Goal: Check status: Check status

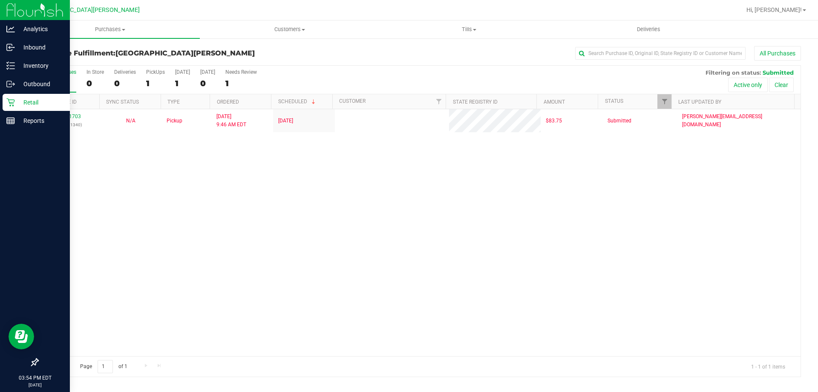
drag, startPoint x: 0, startPoint y: 0, endPoint x: 14, endPoint y: 104, distance: 104.4
click at [14, 104] on icon at bounding box center [10, 102] width 8 height 8
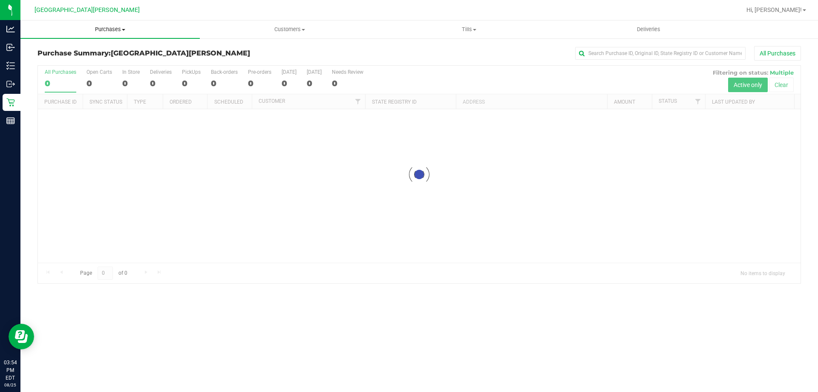
click at [104, 28] on span "Purchases" at bounding box center [109, 30] width 179 height 8
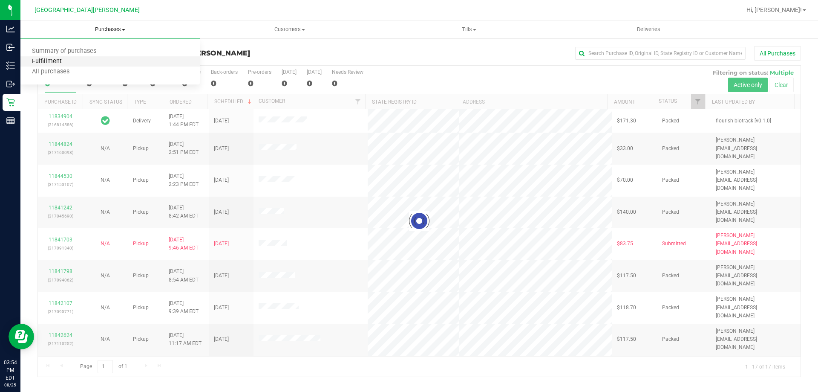
click at [63, 60] on span "Fulfillment" at bounding box center [46, 61] width 53 height 7
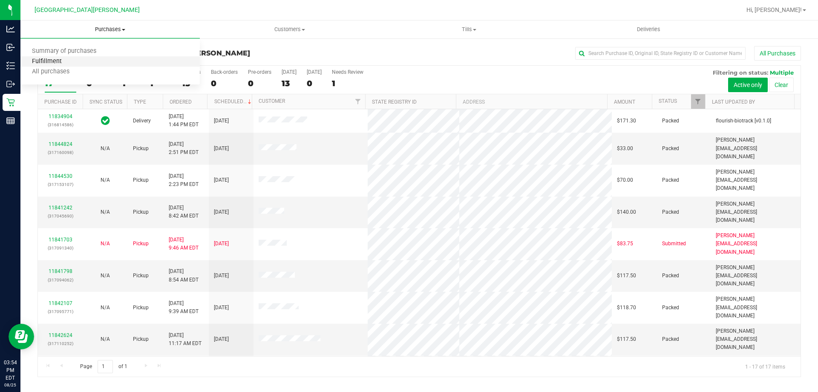
click at [63, 60] on span "Fulfillment" at bounding box center [46, 61] width 53 height 7
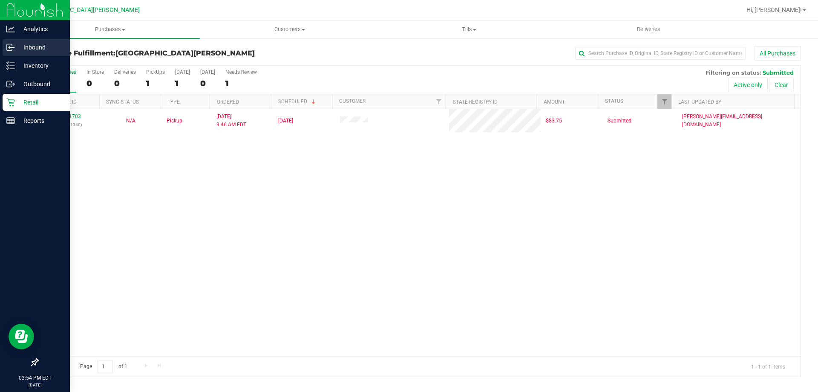
click at [28, 50] on p "Inbound" at bounding box center [40, 47] width 51 height 10
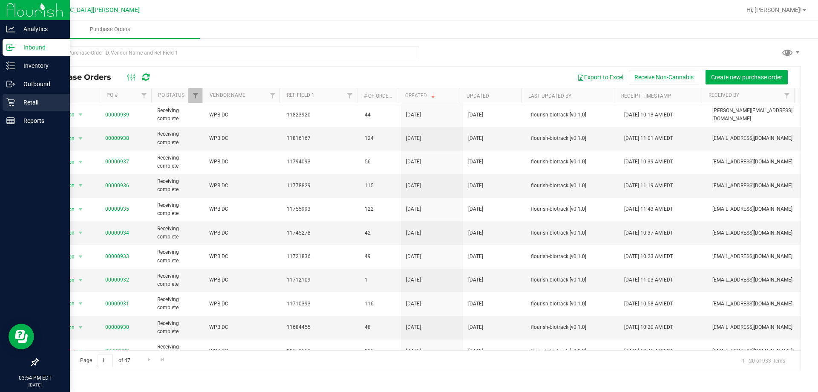
click at [21, 101] on p "Retail" at bounding box center [40, 102] width 51 height 10
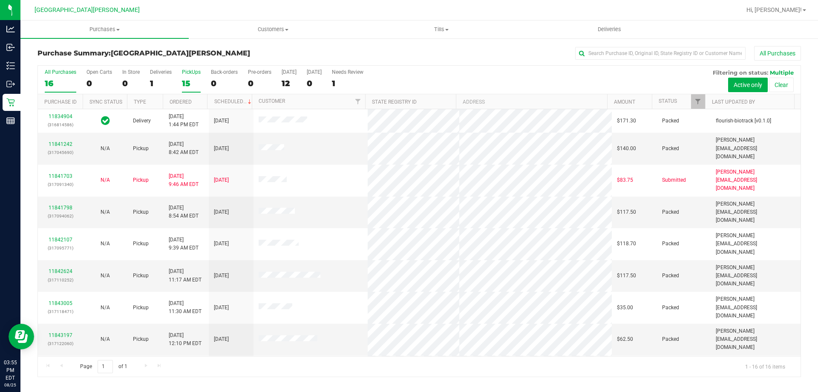
click at [188, 76] on label "PickUps 15" at bounding box center [191, 80] width 19 height 23
click at [0, 0] on input "PickUps 15" at bounding box center [0, 0] width 0 height 0
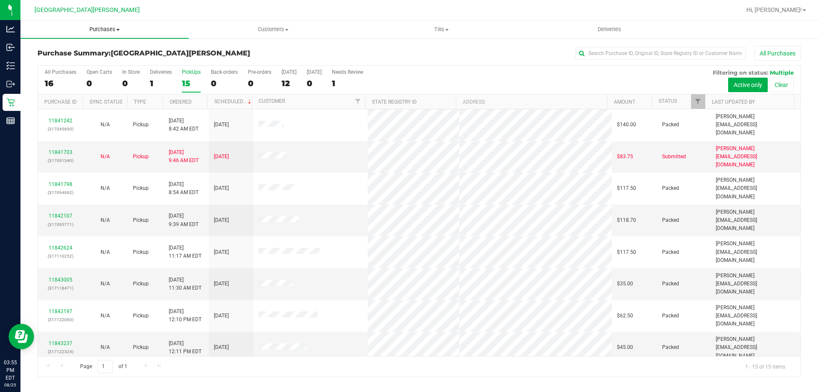
click at [111, 28] on span "Purchases" at bounding box center [104, 30] width 168 height 8
click at [72, 60] on li "Fulfillment" at bounding box center [104, 62] width 168 height 10
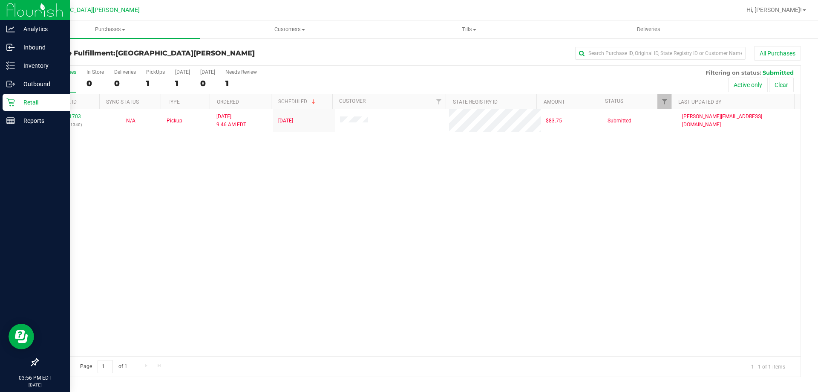
click at [11, 102] on icon at bounding box center [10, 102] width 9 height 9
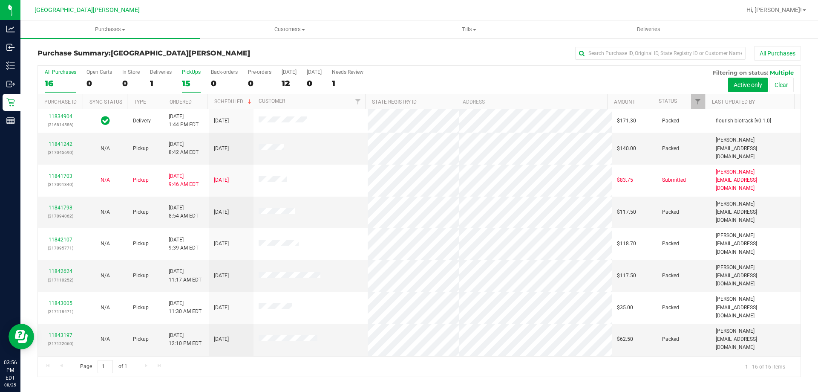
click at [186, 81] on div "15" at bounding box center [191, 83] width 19 height 10
click at [0, 0] on input "PickUps 15" at bounding box center [0, 0] width 0 height 0
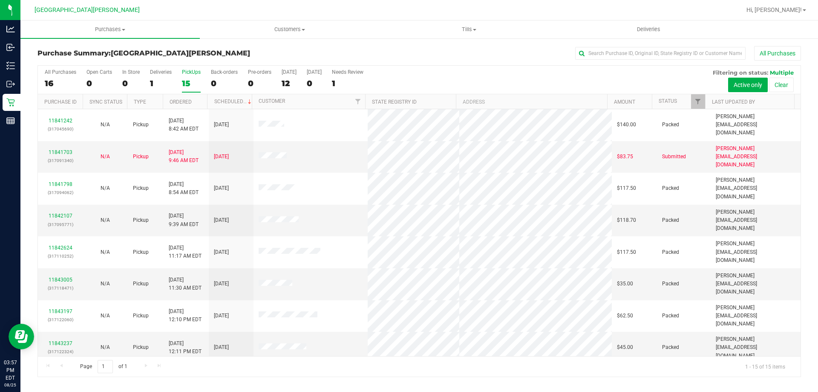
click at [199, 78] on div "15" at bounding box center [191, 83] width 19 height 10
click at [0, 0] on input "PickUps 15" at bounding box center [0, 0] width 0 height 0
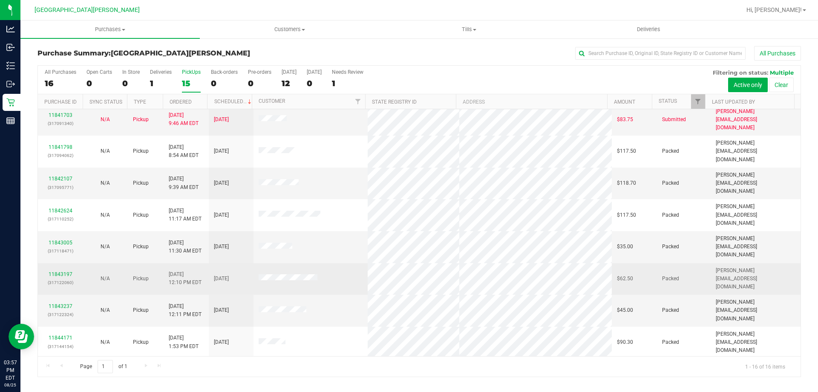
scroll to position [131, 0]
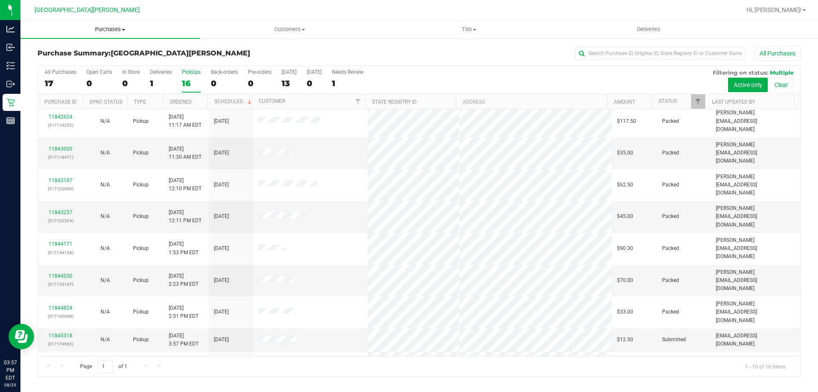
click at [111, 31] on span "Purchases" at bounding box center [109, 30] width 179 height 8
click at [57, 59] on span "Fulfillment" at bounding box center [46, 61] width 53 height 7
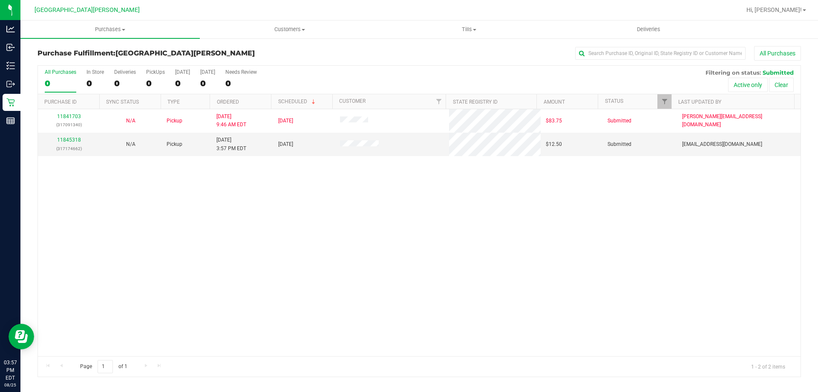
drag, startPoint x: 215, startPoint y: 258, endPoint x: 202, endPoint y: 248, distance: 16.4
click at [215, 258] on div "11841703 (317091340) N/A Pickup [DATE] 9:46 AM EDT 8/25/2025 $83.75 Submitted […" at bounding box center [419, 232] width 763 height 247
click at [71, 138] on link "11845318" at bounding box center [69, 140] width 24 height 6
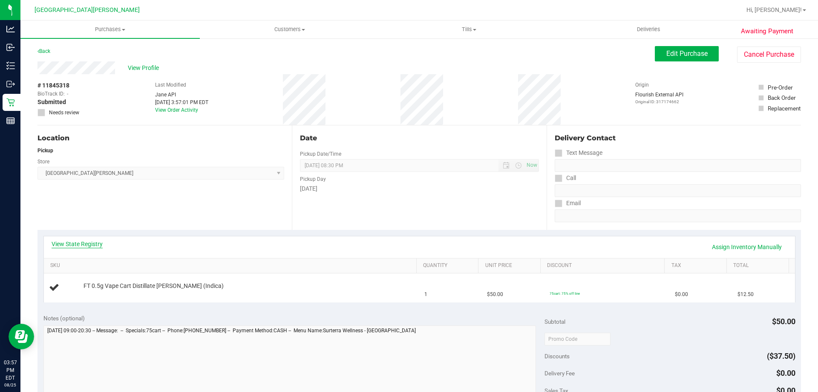
click at [91, 245] on link "View State Registry" at bounding box center [77, 243] width 51 height 9
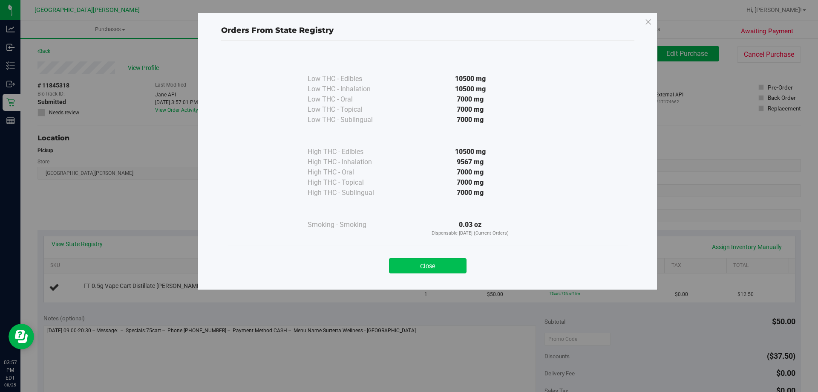
click at [416, 259] on button "Close" at bounding box center [428, 265] width 78 height 15
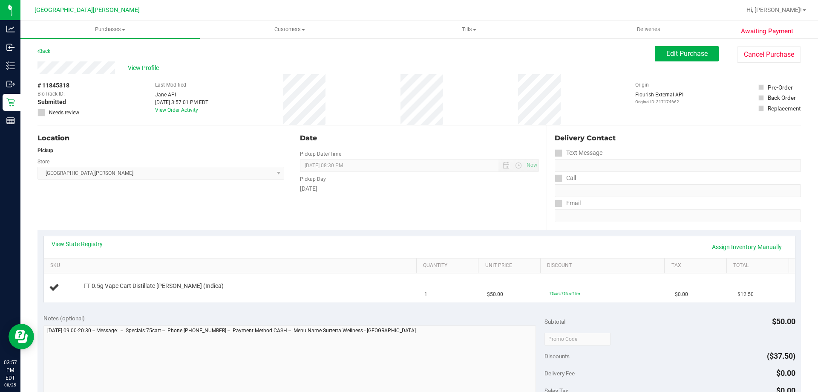
click at [381, 233] on div "View State Registry Assign Inventory Manually SKU Quantity Unit Price Discount …" at bounding box center [418, 269] width 763 height 78
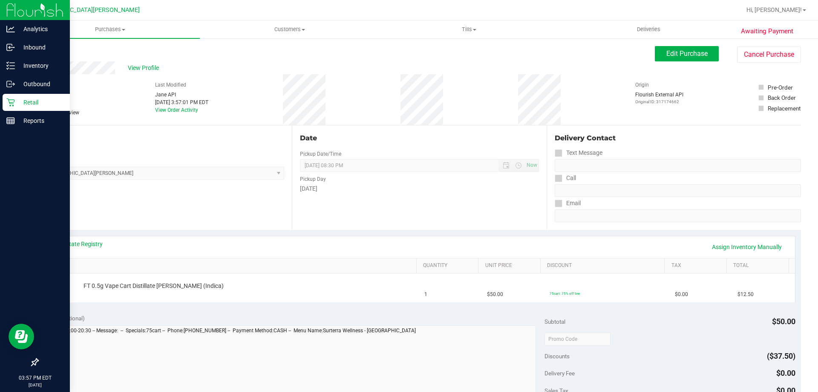
click at [4, 104] on div "Retail" at bounding box center [36, 102] width 67 height 17
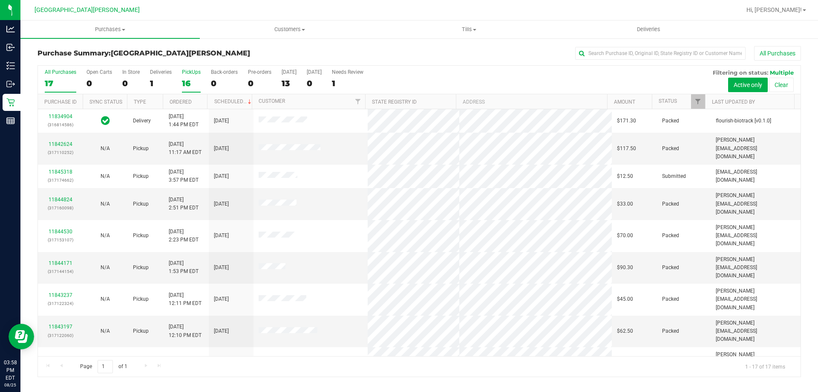
click at [194, 80] on div "16" at bounding box center [191, 83] width 19 height 10
click at [0, 0] on input "PickUps 16" at bounding box center [0, 0] width 0 height 0
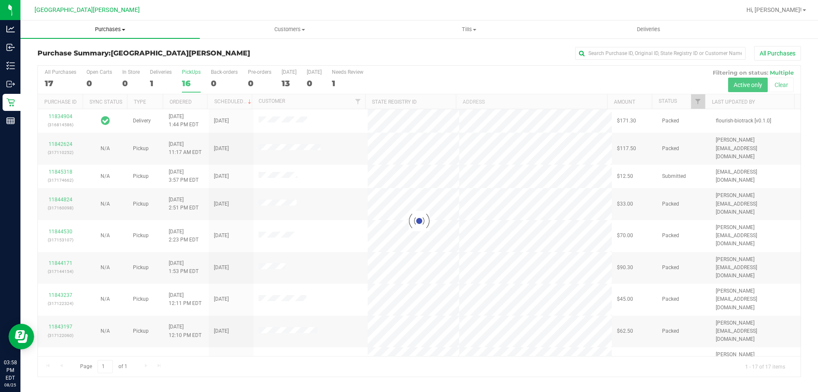
click at [111, 32] on span "Purchases" at bounding box center [109, 30] width 179 height 8
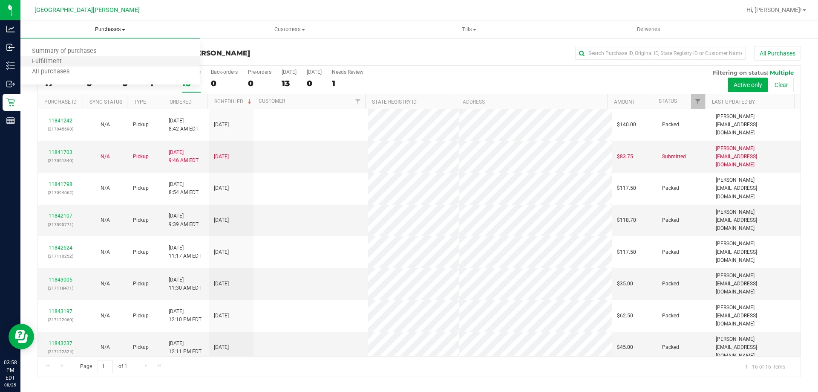
click at [80, 61] on li "Fulfillment" at bounding box center [109, 62] width 179 height 10
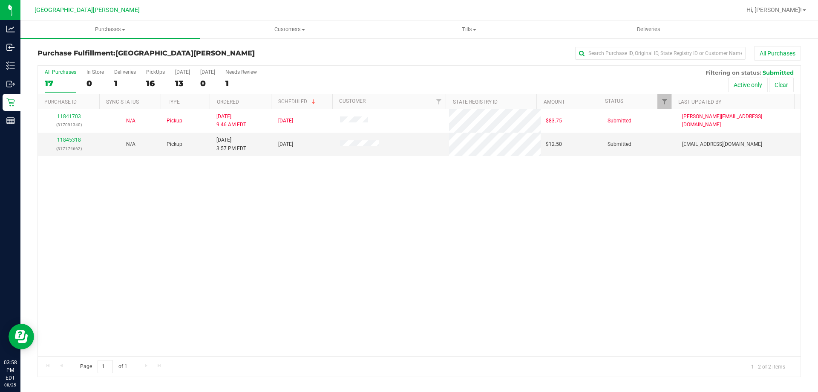
click at [253, 230] on div "11841703 (317091340) N/A Pickup [DATE] 9:46 AM EDT 8/25/2025 $83.75 Submitted […" at bounding box center [419, 232] width 763 height 247
click at [74, 136] on div "11845318 (317174662)" at bounding box center [69, 144] width 52 height 16
click at [72, 140] on link "11845318" at bounding box center [69, 140] width 24 height 6
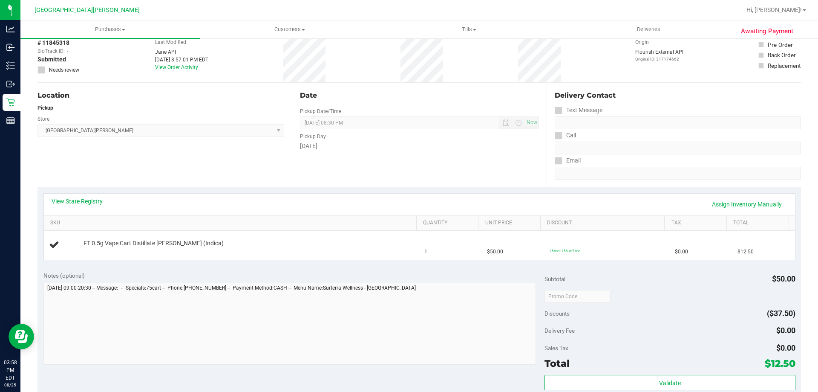
scroll to position [85, 0]
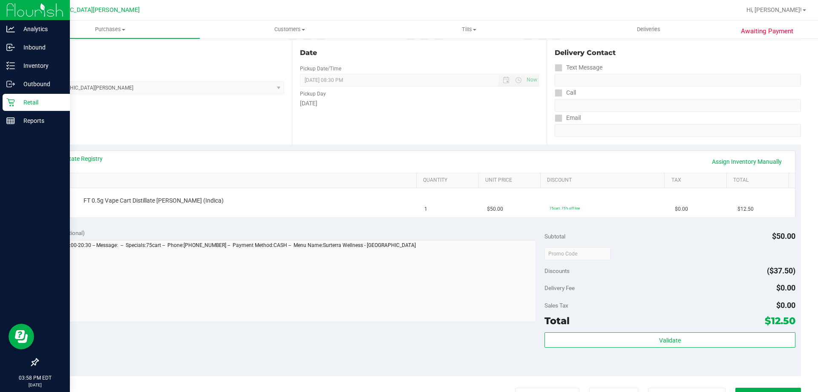
click at [37, 101] on p "Retail" at bounding box center [40, 102] width 51 height 10
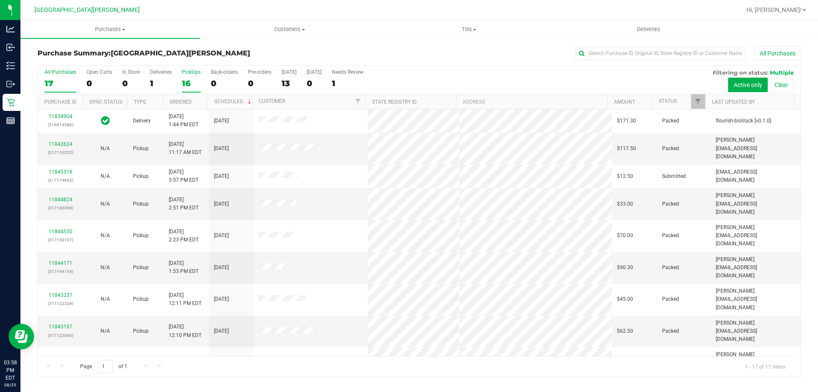
click at [185, 83] on div "16" at bounding box center [191, 83] width 19 height 10
click at [0, 0] on input "PickUps 16" at bounding box center [0, 0] width 0 height 0
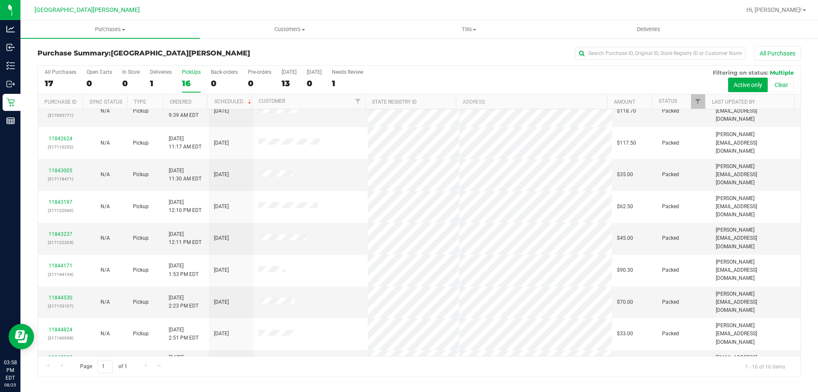
scroll to position [131, 0]
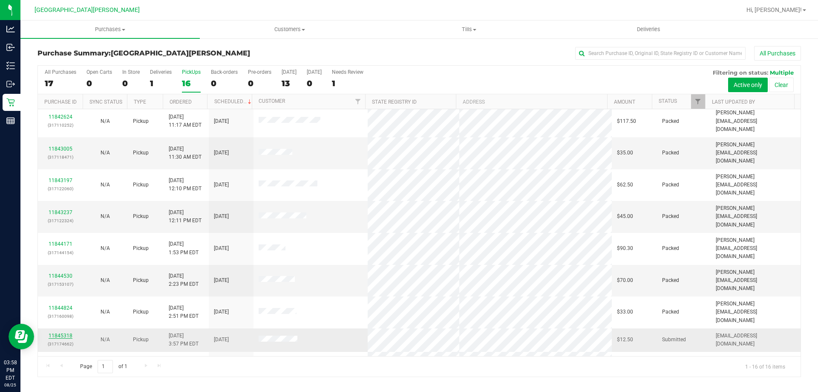
click at [65, 332] on link "11845318" at bounding box center [61, 335] width 24 height 6
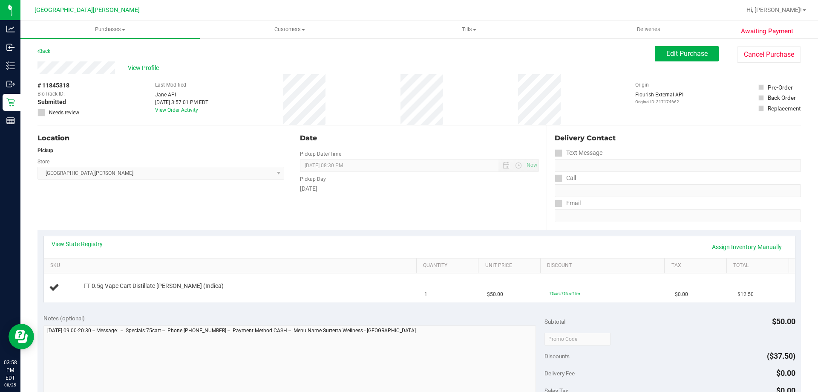
click at [95, 242] on link "View State Registry" at bounding box center [77, 243] width 51 height 9
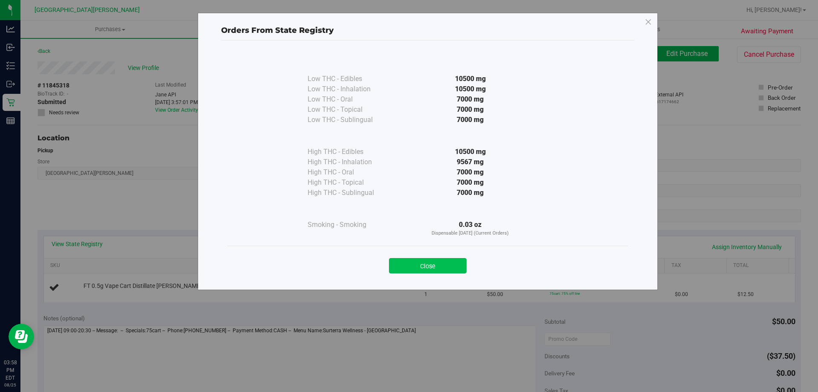
click at [403, 262] on button "Close" at bounding box center [428, 265] width 78 height 15
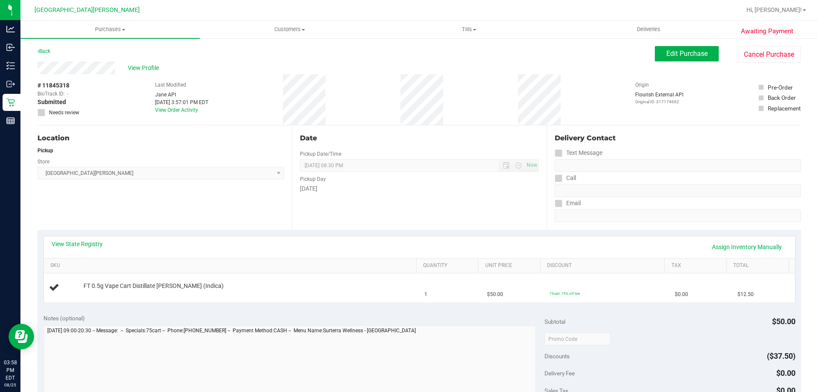
click at [359, 238] on div "View State Registry Assign Inventory Manually" at bounding box center [419, 247] width 751 height 22
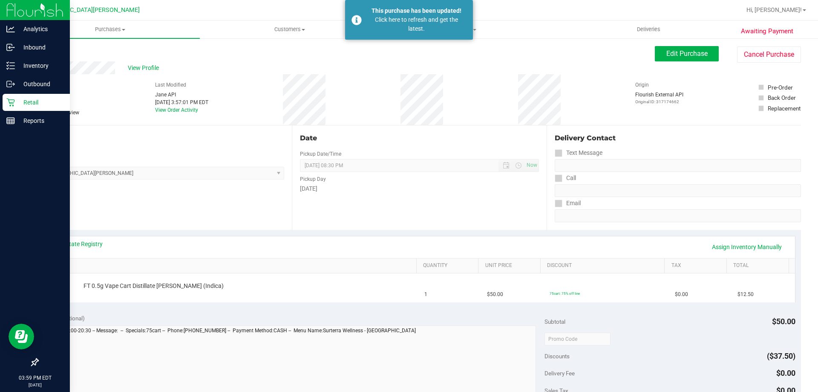
click at [17, 104] on p "Retail" at bounding box center [40, 102] width 51 height 10
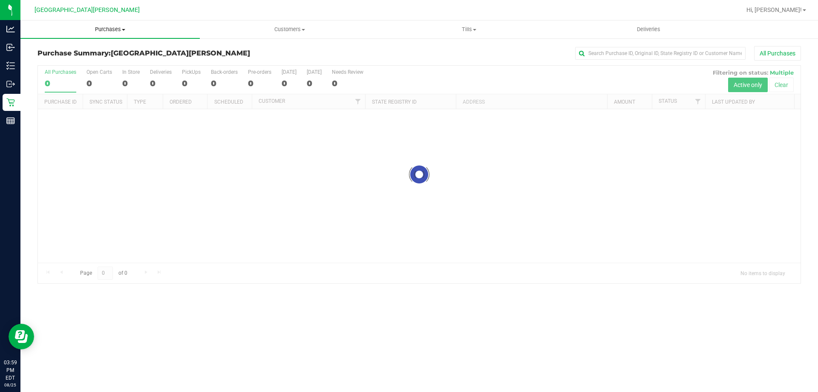
click at [122, 29] on span at bounding box center [123, 30] width 3 height 2
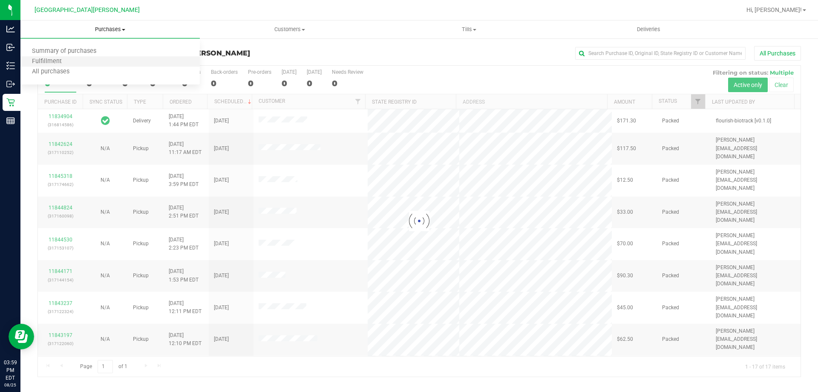
click at [50, 66] on li "Fulfillment" at bounding box center [109, 62] width 179 height 10
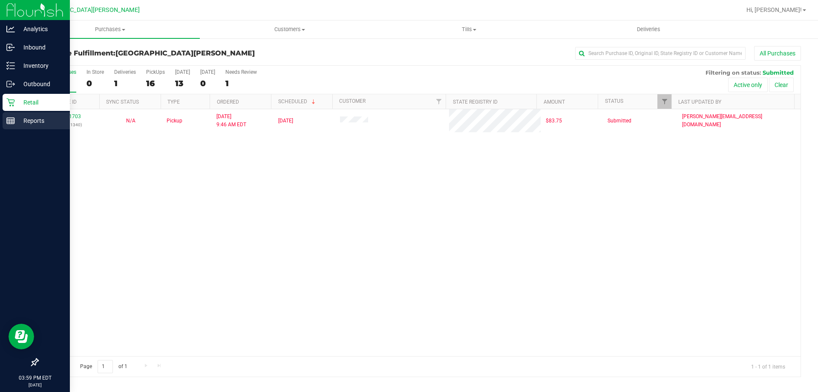
click at [37, 116] on p "Reports" at bounding box center [40, 120] width 51 height 10
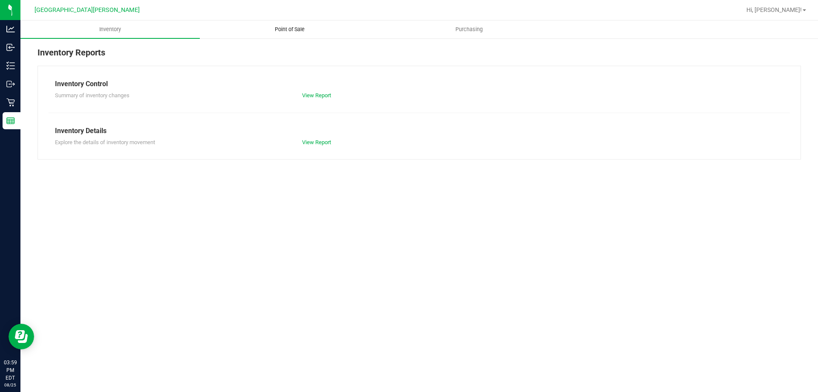
click at [298, 29] on span "Point of Sale" at bounding box center [289, 30] width 53 height 8
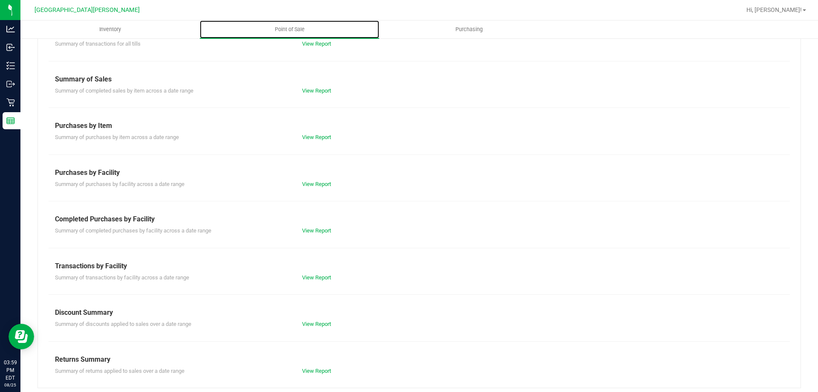
scroll to position [56, 0]
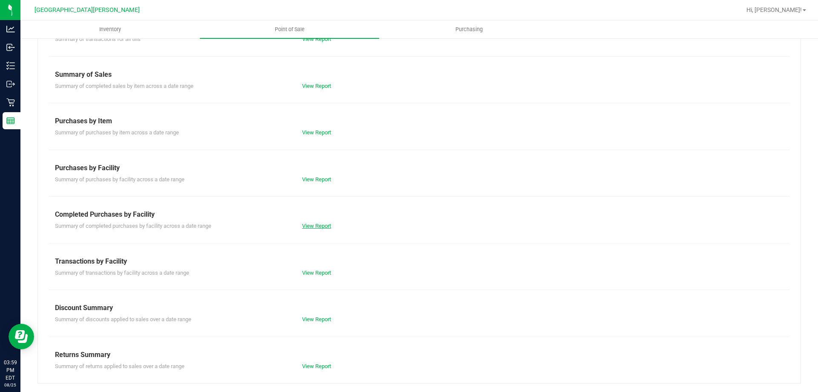
click at [316, 224] on link "View Report" at bounding box center [316, 225] width 29 height 6
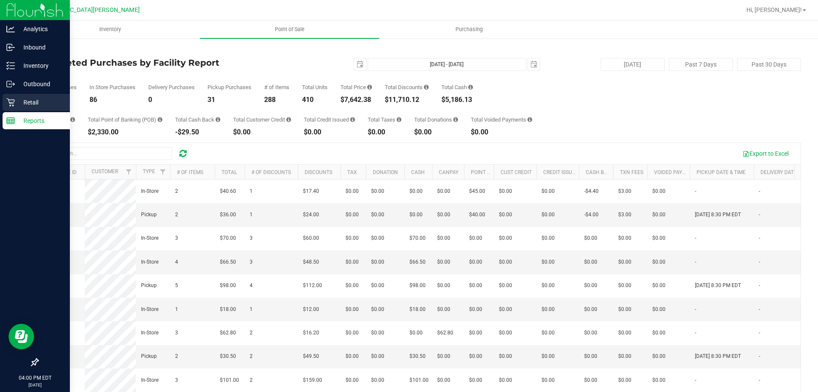
click at [25, 98] on p "Retail" at bounding box center [40, 102] width 51 height 10
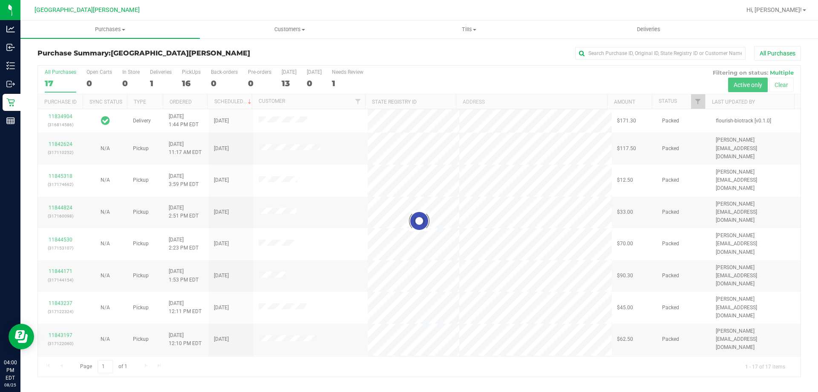
click at [193, 78] on div at bounding box center [419, 221] width 763 height 311
click at [193, 78] on div "16" at bounding box center [191, 83] width 19 height 10
click at [0, 0] on input "PickUps 16" at bounding box center [0, 0] width 0 height 0
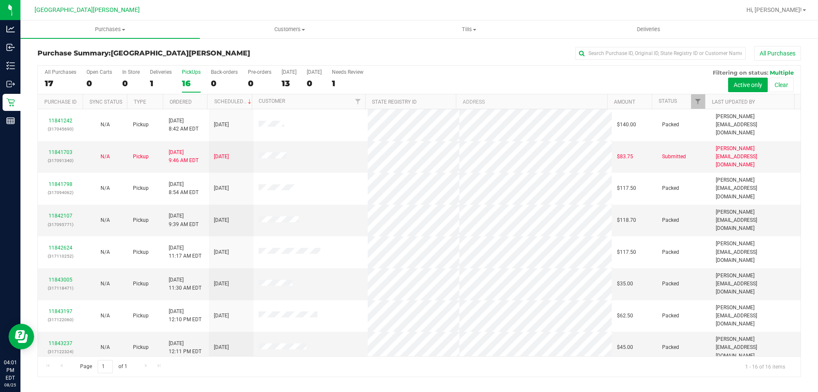
click at [180, 82] on div "All Purchases 17 Open Carts 0 In Store 0 Deliveries 1 PickUps 16 Back-orders 0 …" at bounding box center [419, 80] width 763 height 29
click at [187, 86] on div "16" at bounding box center [191, 83] width 19 height 10
click at [0, 0] on input "PickUps 16" at bounding box center [0, 0] width 0 height 0
click at [192, 75] on label "PickUps 16" at bounding box center [191, 80] width 19 height 23
click at [0, 0] on input "PickUps 16" at bounding box center [0, 0] width 0 height 0
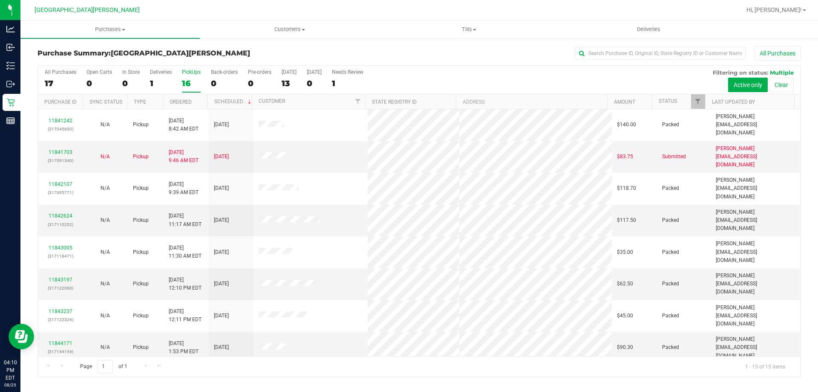
click at [185, 73] on div "PickUps" at bounding box center [191, 72] width 19 height 6
click at [0, 0] on input "PickUps 16" at bounding box center [0, 0] width 0 height 0
click at [111, 31] on span "Purchases" at bounding box center [109, 30] width 179 height 8
click at [88, 61] on li "Fulfillment" at bounding box center [109, 62] width 179 height 10
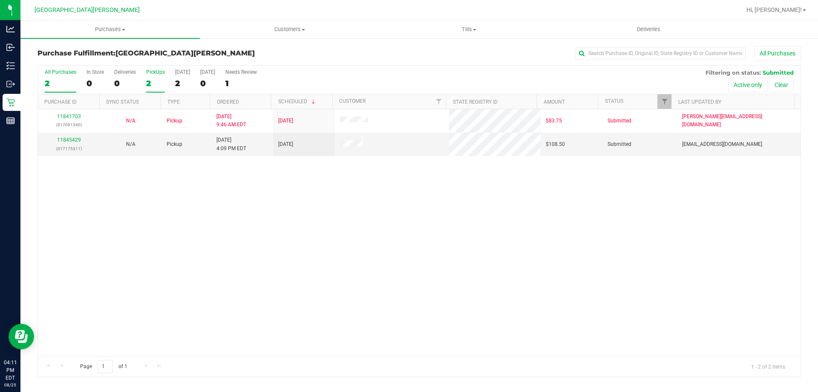
click at [149, 82] on div "2" at bounding box center [155, 83] width 19 height 10
click at [0, 0] on input "PickUps 2" at bounding box center [0, 0] width 0 height 0
click at [150, 81] on div "2" at bounding box center [155, 83] width 19 height 10
click at [0, 0] on input "PickUps 2" at bounding box center [0, 0] width 0 height 0
click at [250, 272] on div "11841703 (317091340) N/A Pickup [DATE] 9:46 AM EDT 8/25/2025 $83.75 Submitted […" at bounding box center [419, 232] width 763 height 247
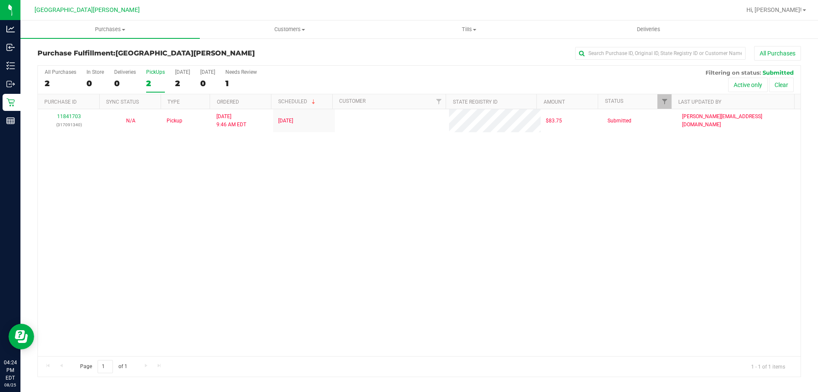
click at [156, 78] on label "PickUps 2" at bounding box center [155, 80] width 19 height 23
click at [0, 0] on input "PickUps 2" at bounding box center [0, 0] width 0 height 0
click at [156, 78] on label "PickUps 2" at bounding box center [155, 80] width 19 height 23
click at [0, 0] on input "PickUps 2" at bounding box center [0, 0] width 0 height 0
click at [156, 78] on label "PickUps 2" at bounding box center [155, 80] width 19 height 23
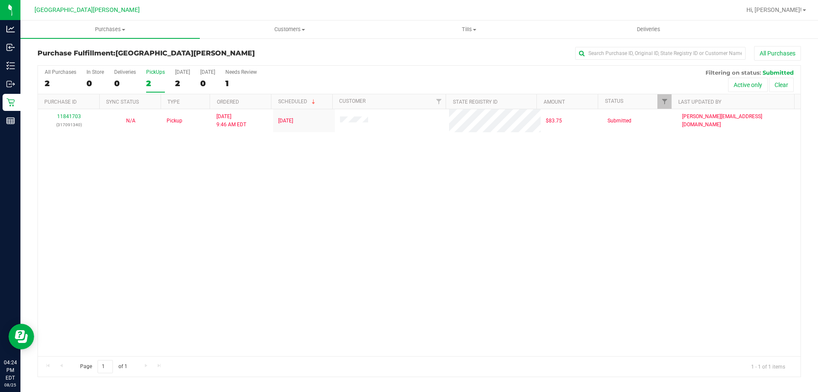
click at [0, 0] on input "PickUps 2" at bounding box center [0, 0] width 0 height 0
click at [156, 78] on label "PickUps 1" at bounding box center [155, 80] width 19 height 23
click at [0, 0] on input "PickUps 1" at bounding box center [0, 0] width 0 height 0
click at [155, 79] on div "1" at bounding box center [155, 83] width 19 height 10
click at [0, 0] on input "PickUps 1" at bounding box center [0, 0] width 0 height 0
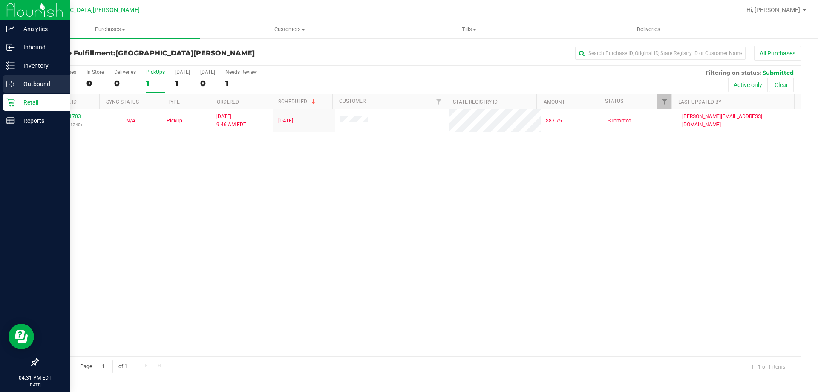
click at [23, 92] on div "Outbound" at bounding box center [36, 83] width 67 height 17
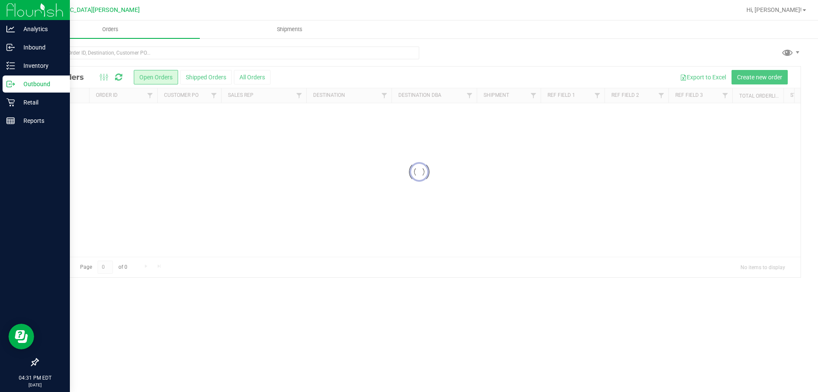
click at [161, 78] on div at bounding box center [419, 171] width 763 height 210
click at [19, 101] on p "Retail" at bounding box center [40, 102] width 51 height 10
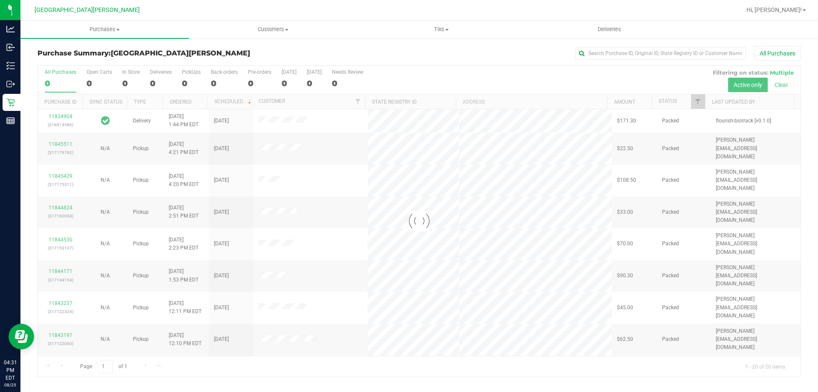
click at [188, 75] on div at bounding box center [419, 221] width 763 height 311
click at [188, 74] on div at bounding box center [419, 221] width 763 height 311
click at [188, 73] on div at bounding box center [419, 221] width 763 height 311
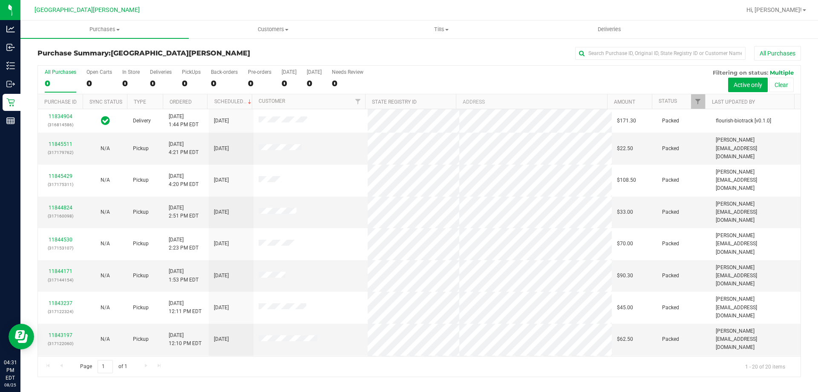
click at [188, 73] on div "PickUps" at bounding box center [191, 72] width 19 height 6
click at [0, 0] on input "PickUps 0" at bounding box center [0, 0] width 0 height 0
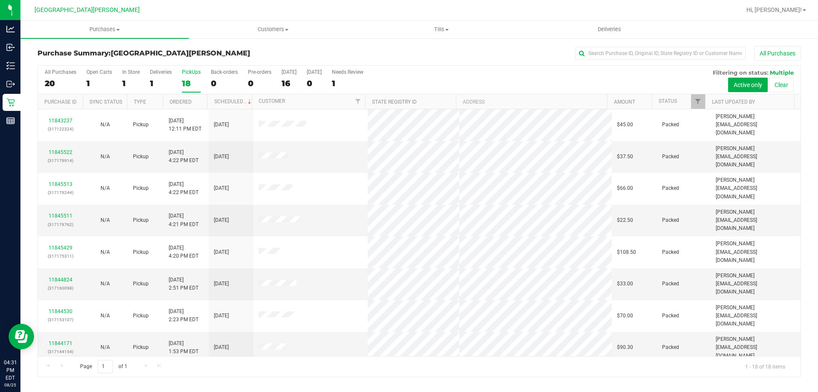
click at [188, 73] on div "PickUps" at bounding box center [191, 72] width 19 height 6
click at [0, 0] on input "PickUps 18" at bounding box center [0, 0] width 0 height 0
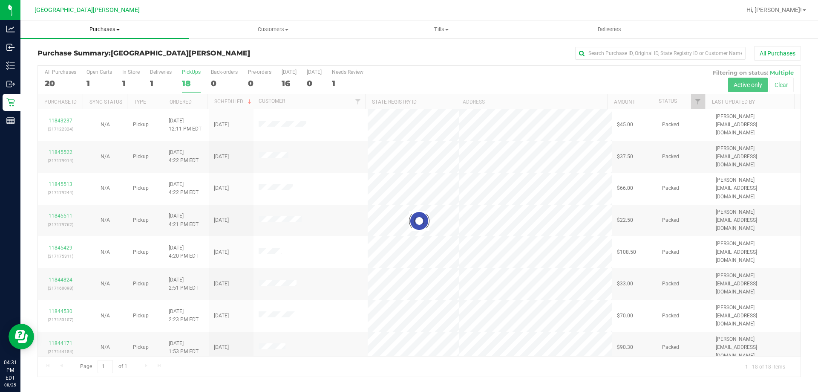
click at [114, 30] on span "Purchases" at bounding box center [104, 30] width 168 height 8
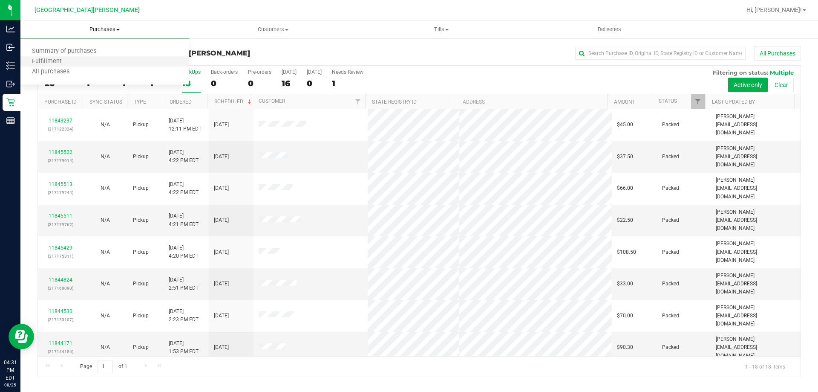
click at [76, 65] on li "Fulfillment" at bounding box center [104, 62] width 168 height 10
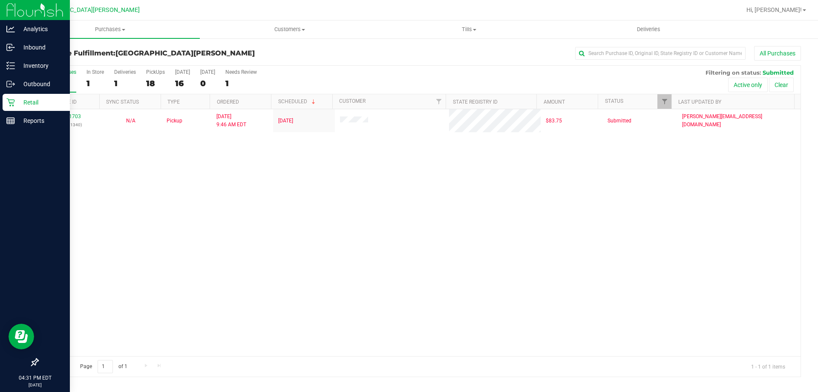
click at [0, 103] on link "Retail" at bounding box center [35, 103] width 70 height 18
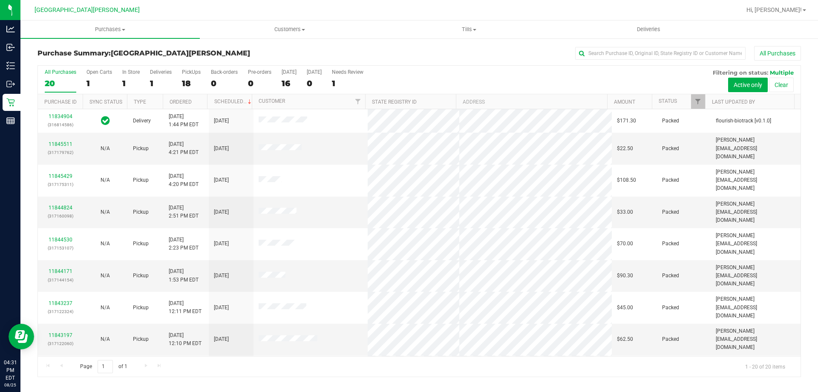
click at [190, 77] on label "PickUps 18" at bounding box center [191, 80] width 19 height 23
click at [0, 0] on input "PickUps 18" at bounding box center [0, 0] width 0 height 0
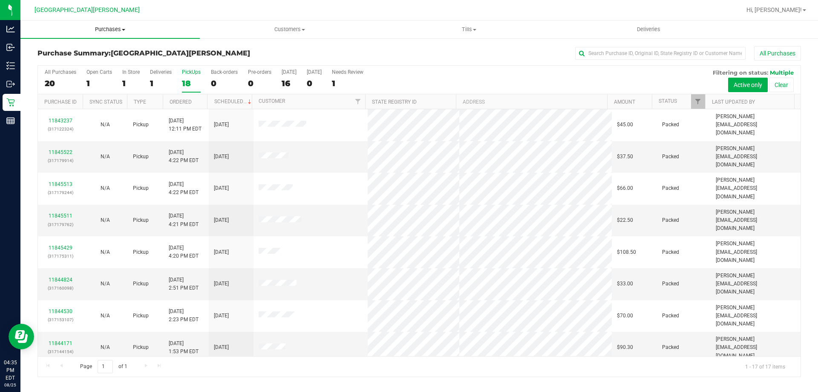
click at [114, 27] on span "Purchases" at bounding box center [109, 30] width 179 height 8
click at [101, 60] on li "Fulfillment" at bounding box center [109, 62] width 179 height 10
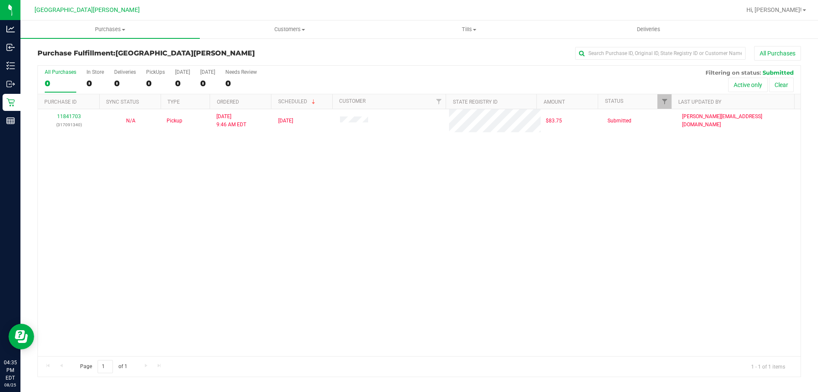
click at [342, 266] on div "11841703 (317091340) N/A Pickup [DATE] 9:46 AM EDT 8/25/2025 $83.75 Submitted […" at bounding box center [419, 232] width 763 height 247
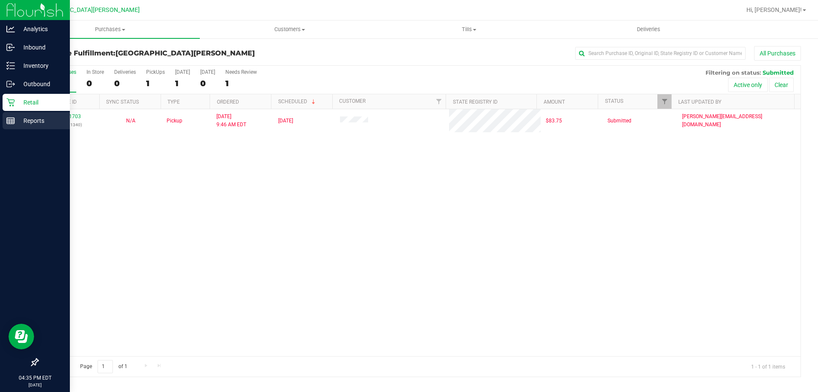
click at [11, 122] on line at bounding box center [11, 122] width 8 height 0
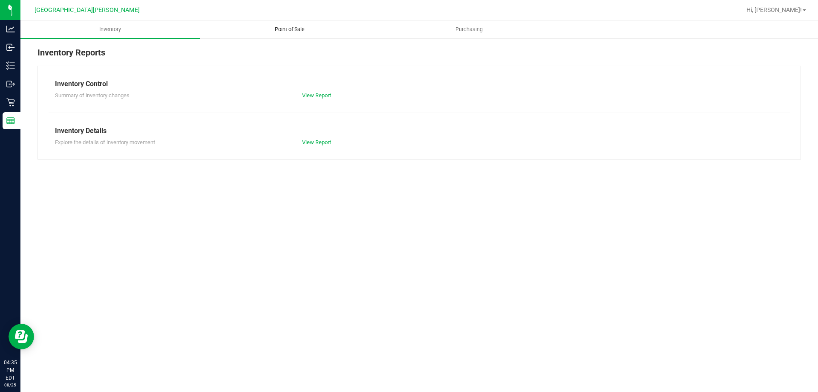
click at [284, 29] on span "Point of Sale" at bounding box center [289, 30] width 53 height 8
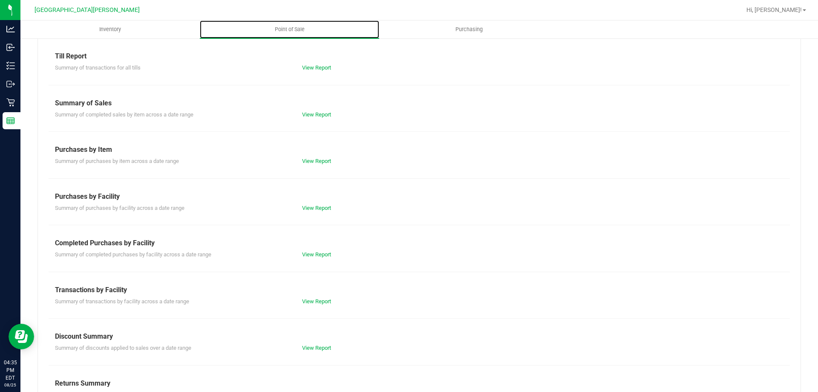
scroll to position [56, 0]
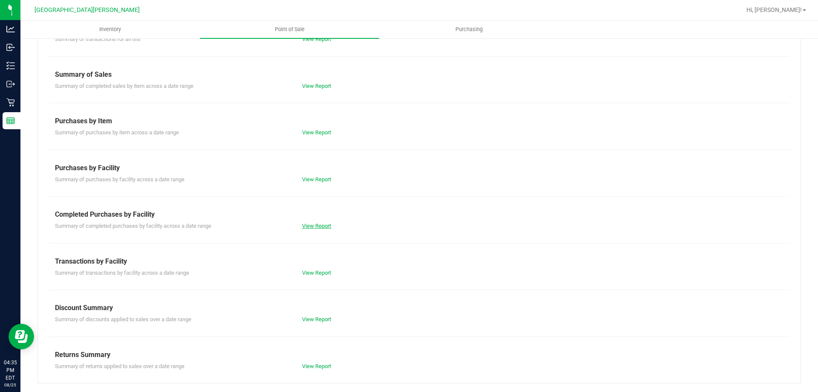
click at [306, 225] on link "View Report" at bounding box center [316, 225] width 29 height 6
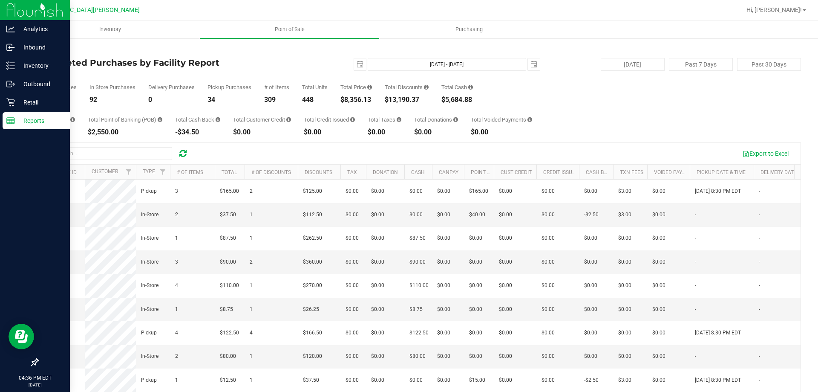
click at [0, 119] on link "Reports" at bounding box center [35, 121] width 70 height 18
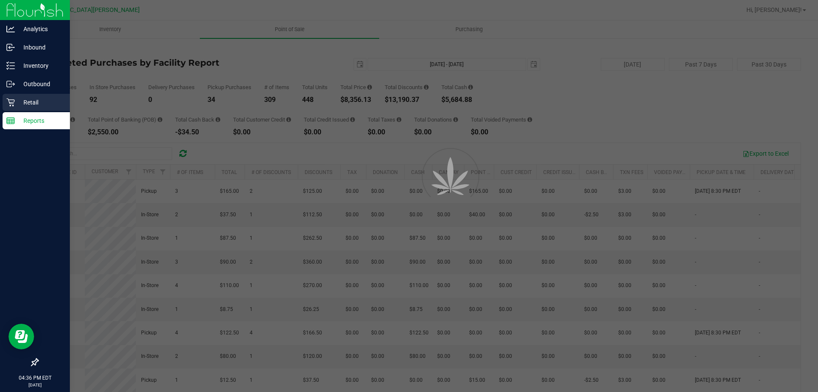
click at [12, 107] on div "Retail" at bounding box center [36, 102] width 67 height 17
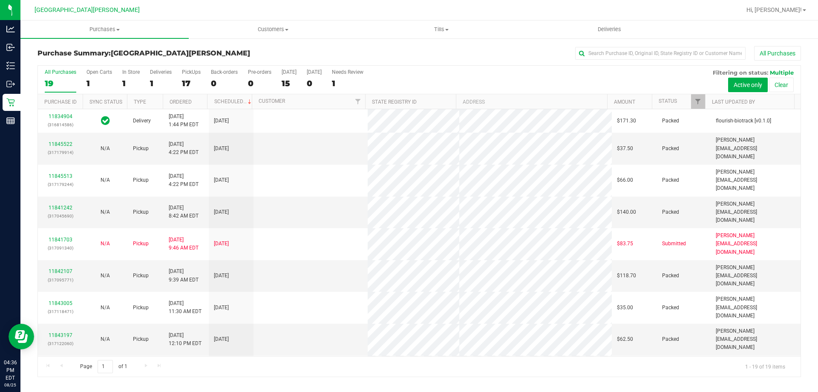
click at [189, 76] on label "PickUps 17" at bounding box center [191, 80] width 19 height 23
click at [0, 0] on input "PickUps 17" at bounding box center [0, 0] width 0 height 0
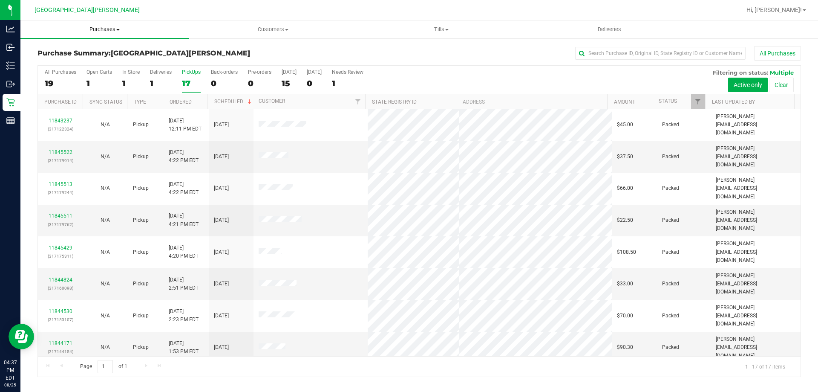
click at [98, 32] on span "Purchases" at bounding box center [104, 30] width 168 height 8
click at [78, 58] on li "Fulfillment" at bounding box center [104, 62] width 168 height 10
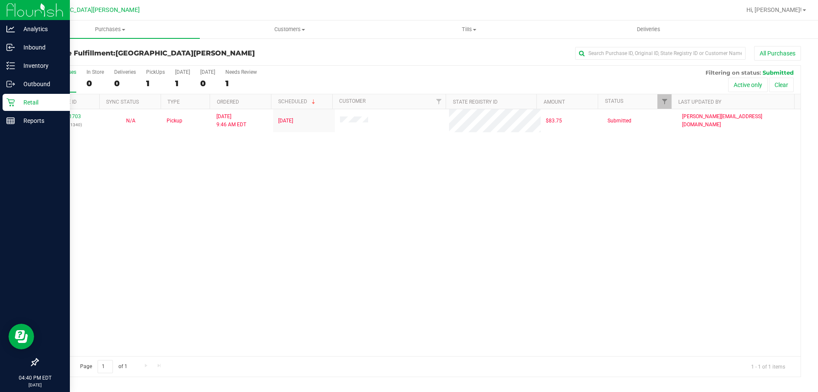
click at [19, 102] on p "Retail" at bounding box center [40, 102] width 51 height 10
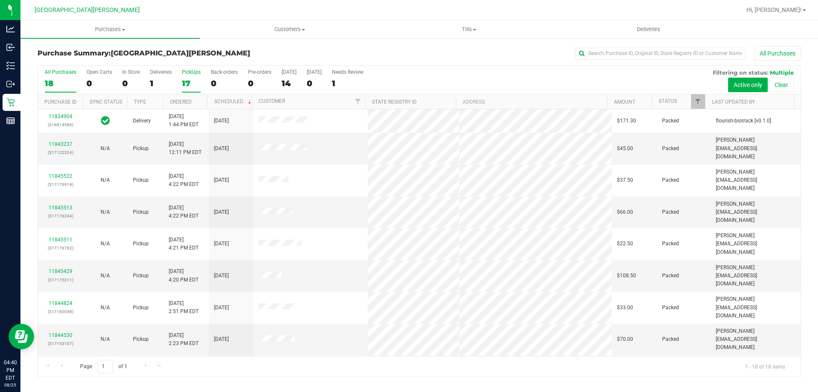
click at [192, 77] on label "PickUps 17" at bounding box center [191, 80] width 19 height 23
click at [0, 0] on input "PickUps 17" at bounding box center [0, 0] width 0 height 0
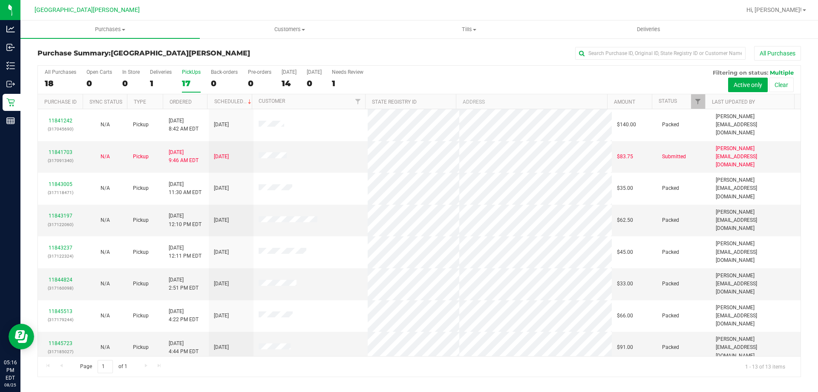
click at [192, 68] on div "All Purchases 18 Open Carts 0 In Store 0 Deliveries 1 PickUps 17 Back-orders 0 …" at bounding box center [419, 69] width 763 height 7
click at [192, 72] on div "PickUps" at bounding box center [191, 72] width 19 height 6
click at [0, 0] on input "PickUps 17" at bounding box center [0, 0] width 0 height 0
click at [103, 24] on uib-tab-heading "Purchases Summary of purchases Fulfillment All purchases" at bounding box center [109, 29] width 179 height 18
click at [97, 63] on li "Fulfillment" at bounding box center [109, 62] width 179 height 10
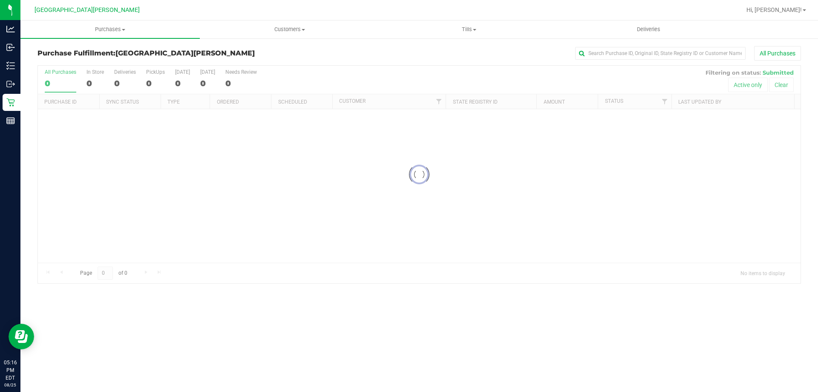
click at [301, 296] on div "Purchases Summary of purchases Fulfillment All purchases Customers All customer…" at bounding box center [418, 205] width 797 height 371
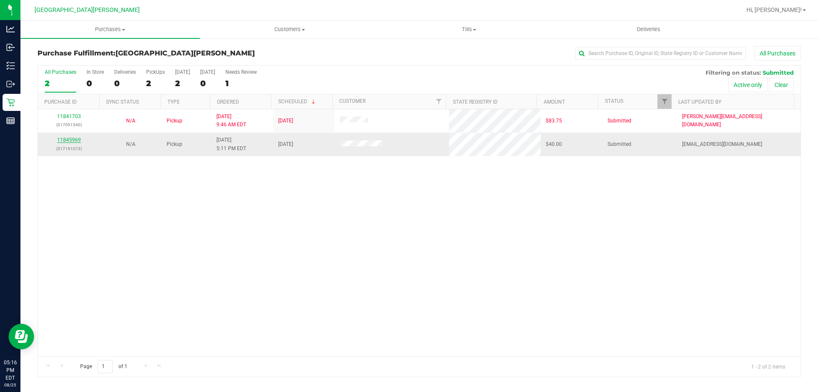
click at [75, 141] on link "11845969" at bounding box center [69, 140] width 24 height 6
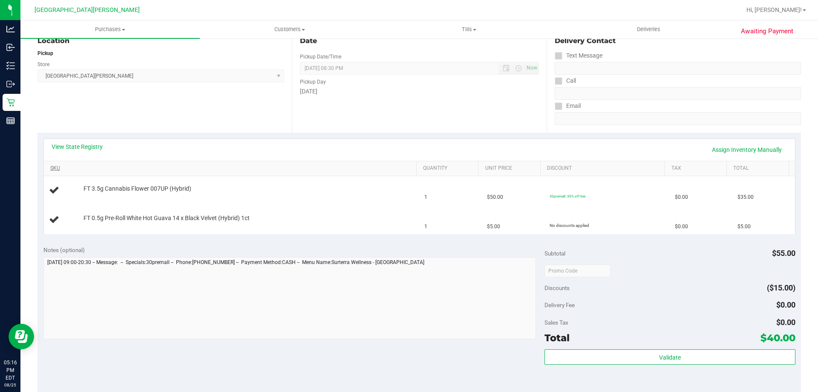
scroll to position [128, 0]
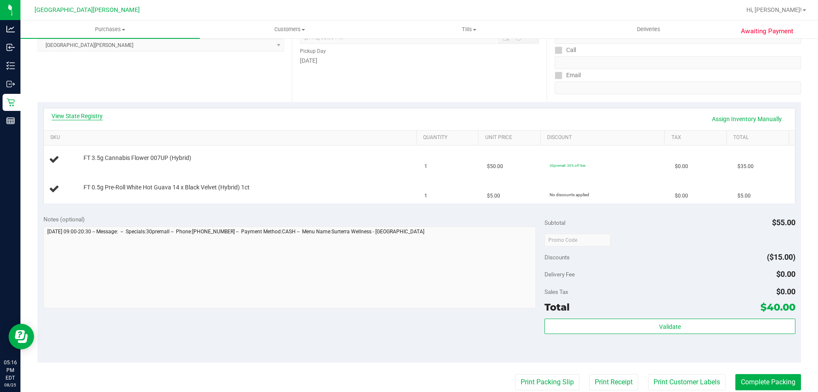
click at [82, 115] on link "View State Registry" at bounding box center [77, 116] width 51 height 9
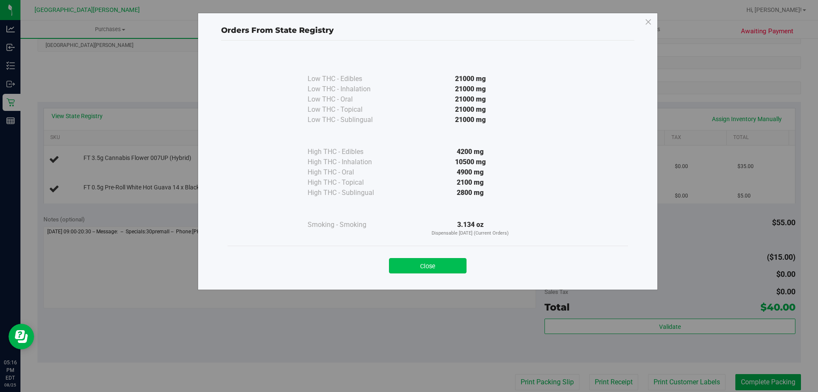
click at [438, 262] on button "Close" at bounding box center [428, 265] width 78 height 15
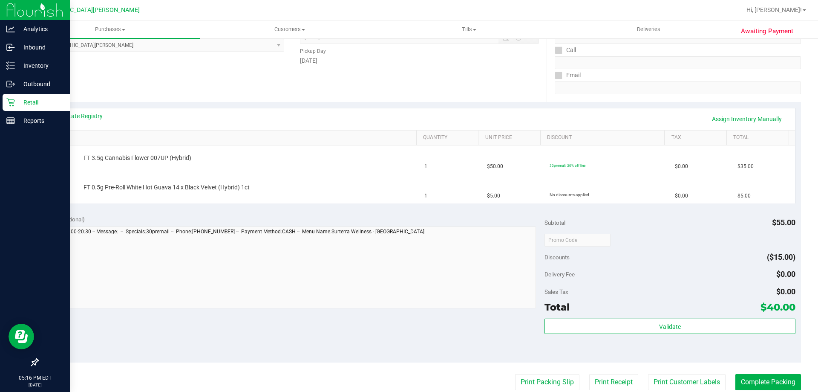
click at [9, 99] on icon at bounding box center [10, 102] width 8 height 8
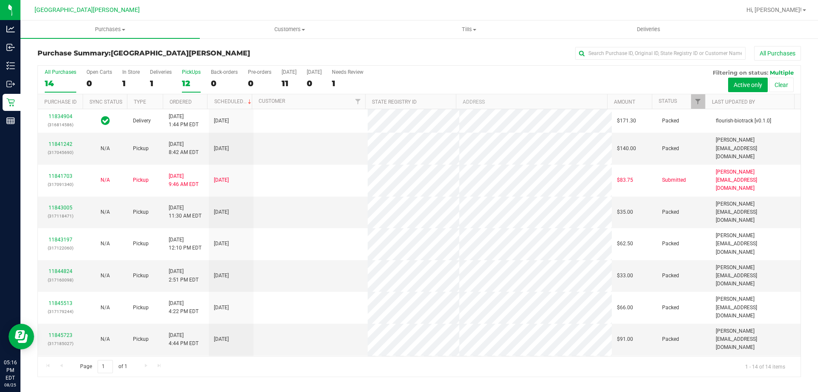
click at [187, 81] on div "12" at bounding box center [191, 83] width 19 height 10
click at [0, 0] on input "PickUps 12" at bounding box center [0, 0] width 0 height 0
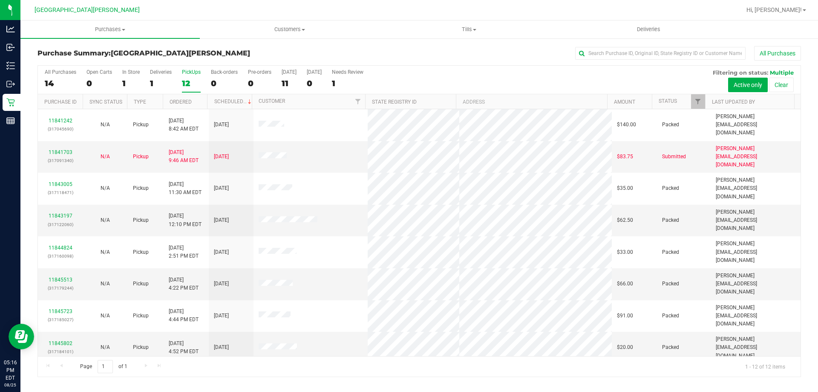
scroll to position [36, 0]
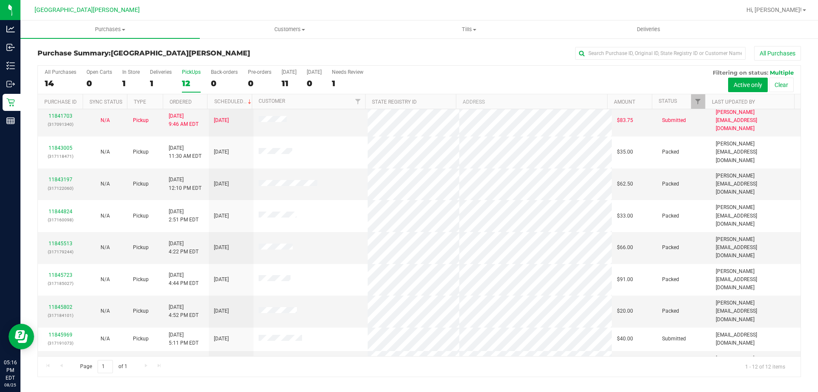
click at [192, 81] on div "12" at bounding box center [191, 83] width 19 height 10
click at [0, 0] on input "PickUps 12" at bounding box center [0, 0] width 0 height 0
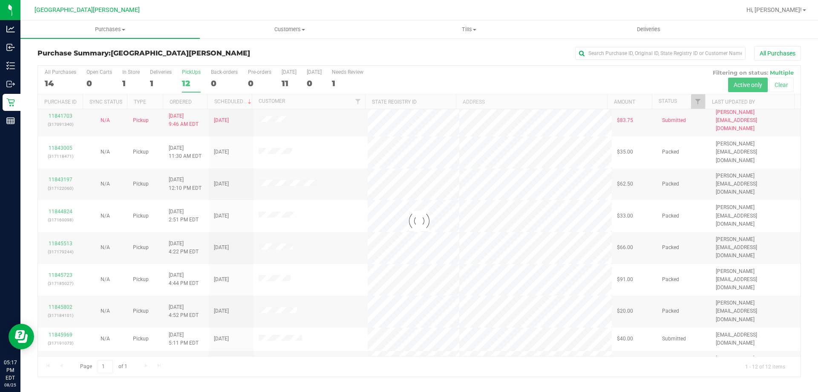
scroll to position [0, 0]
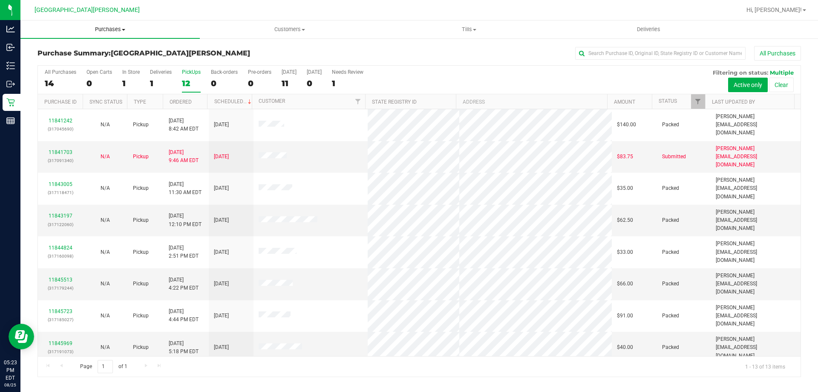
click at [112, 24] on uib-tab-heading "Purchases Summary of purchases Fulfillment All purchases" at bounding box center [109, 29] width 179 height 18
click at [67, 65] on span "Fulfillment" at bounding box center [46, 61] width 53 height 7
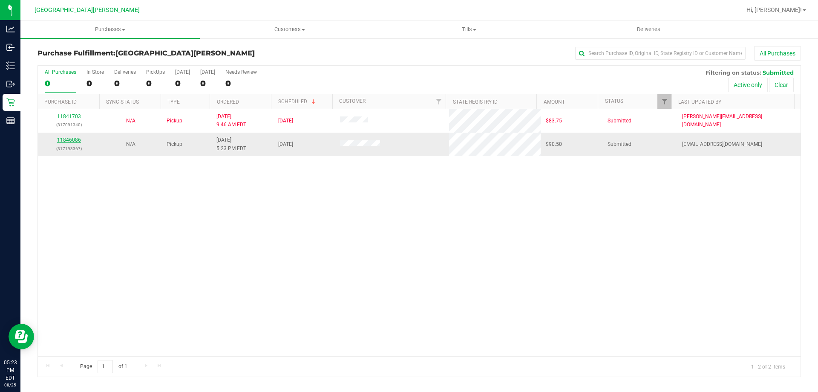
click at [68, 139] on link "11846086" at bounding box center [69, 140] width 24 height 6
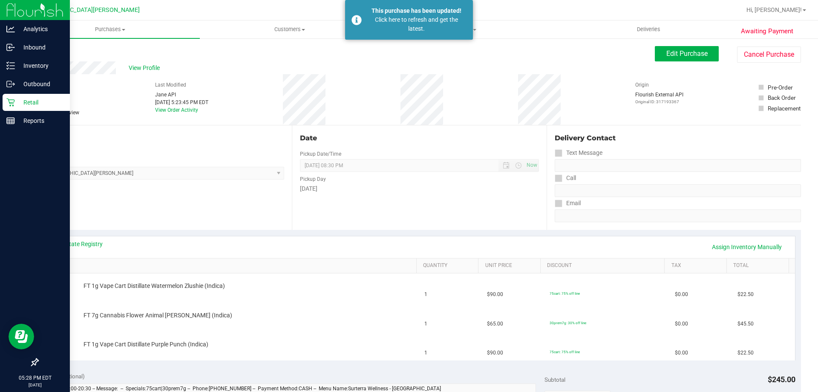
click at [37, 99] on p "Retail" at bounding box center [40, 102] width 51 height 10
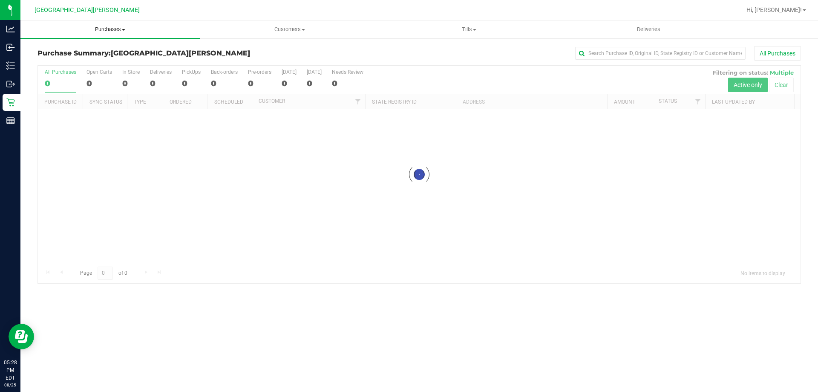
click at [104, 28] on span "Purchases" at bounding box center [109, 30] width 179 height 8
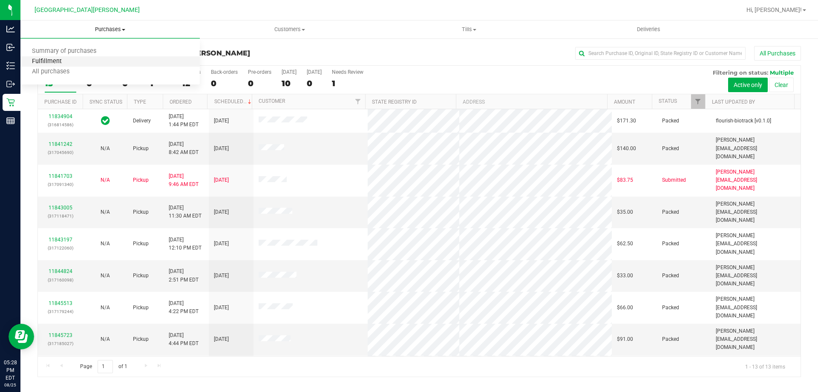
click at [63, 60] on span "Fulfillment" at bounding box center [46, 61] width 53 height 7
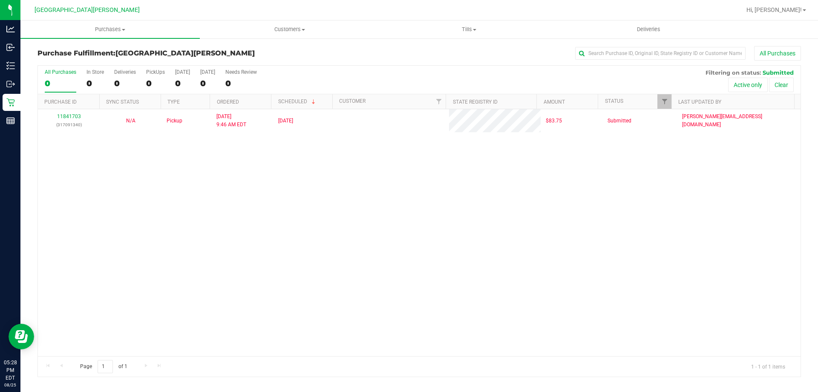
click at [189, 206] on div "11841703 (317091340) N/A Pickup [DATE] 9:46 AM EDT 8/25/2025 $83.75 Submitted […" at bounding box center [419, 232] width 763 height 247
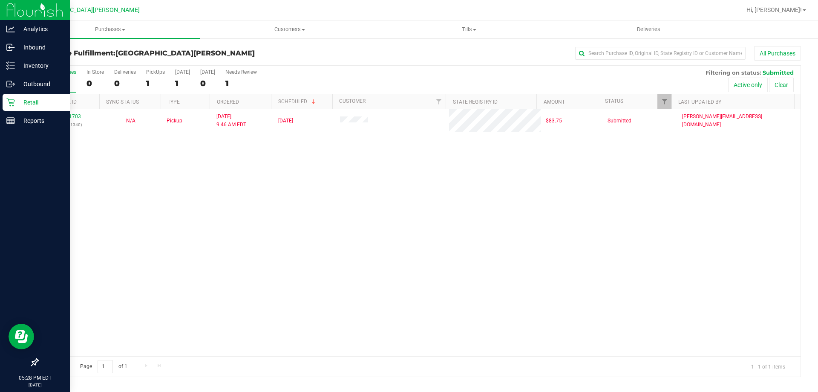
click at [15, 103] on p "Retail" at bounding box center [40, 102] width 51 height 10
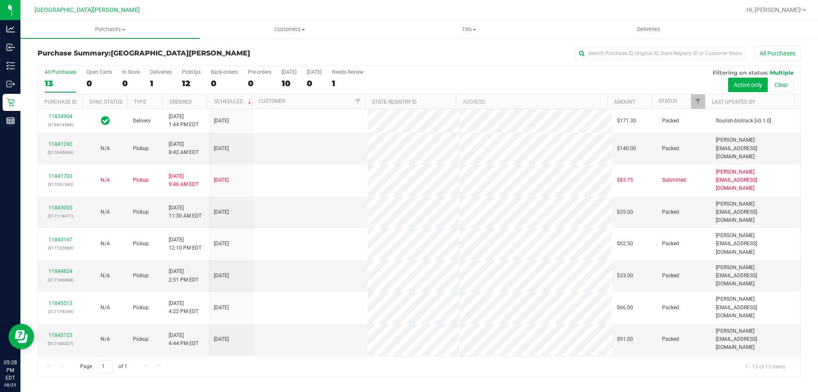
click at [187, 75] on div "PickUps" at bounding box center [191, 72] width 19 height 6
click at [0, 0] on input "PickUps 12" at bounding box center [0, 0] width 0 height 0
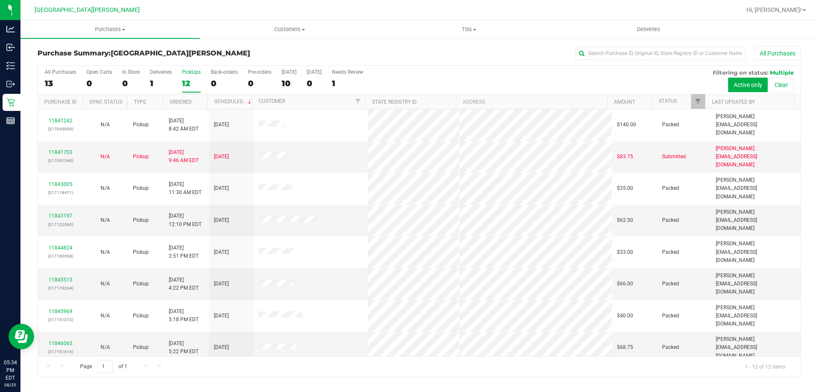
click at [198, 71] on div "PickUps" at bounding box center [191, 72] width 19 height 6
click at [0, 0] on input "PickUps 12" at bounding box center [0, 0] width 0 height 0
click at [192, 73] on div "PickUps" at bounding box center [191, 72] width 19 height 6
click at [0, 0] on input "PickUps 12" at bounding box center [0, 0] width 0 height 0
click at [198, 80] on div "12" at bounding box center [191, 83] width 19 height 10
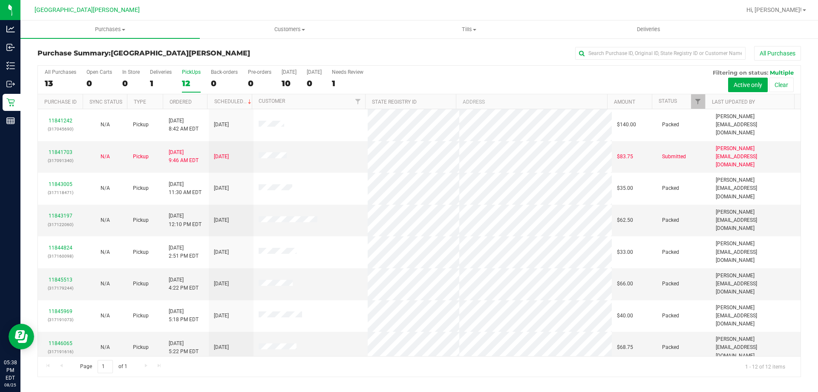
click at [0, 0] on input "PickUps 12" at bounding box center [0, 0] width 0 height 0
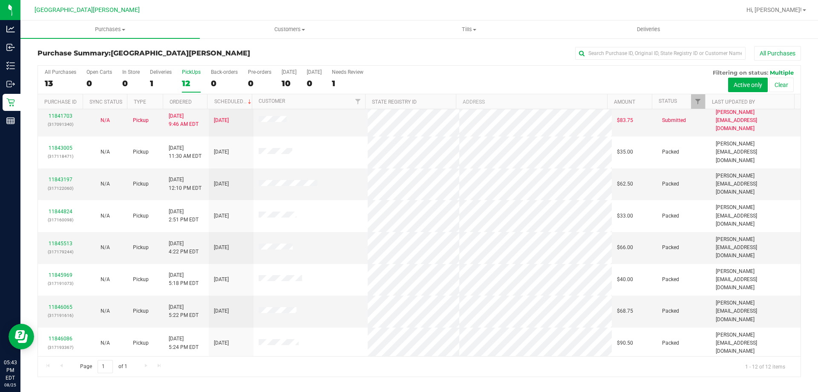
click at [194, 75] on label "PickUps 12" at bounding box center [191, 80] width 19 height 23
click at [0, 0] on input "PickUps 12" at bounding box center [0, 0] width 0 height 0
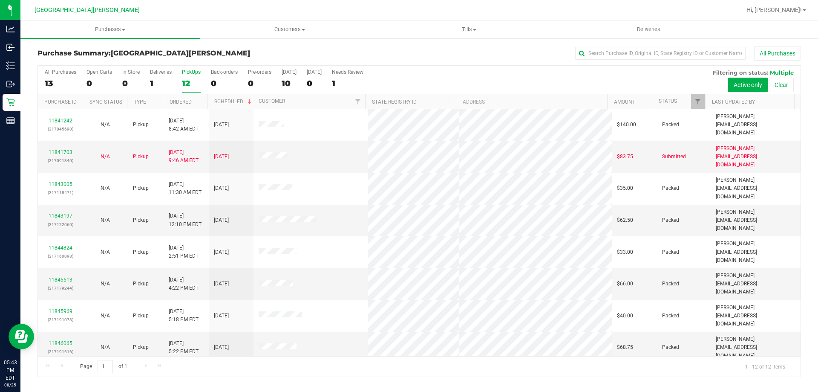
click at [193, 77] on label "PickUps 12" at bounding box center [191, 80] width 19 height 23
click at [0, 0] on input "PickUps 12" at bounding box center [0, 0] width 0 height 0
click at [193, 77] on label "PickUps 12" at bounding box center [191, 80] width 19 height 23
click at [0, 0] on input "PickUps 12" at bounding box center [0, 0] width 0 height 0
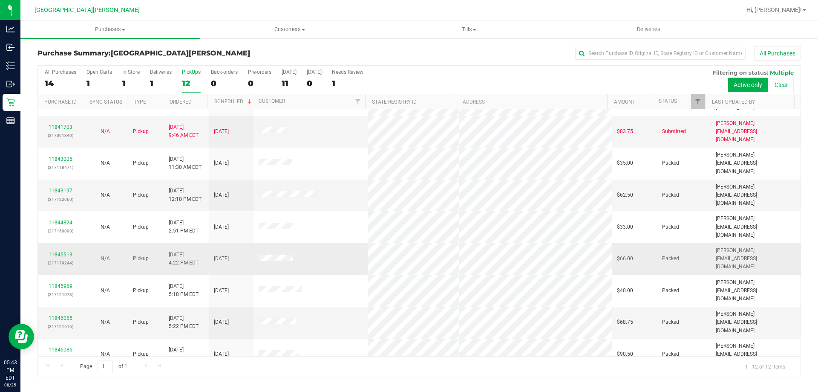
scroll to position [36, 0]
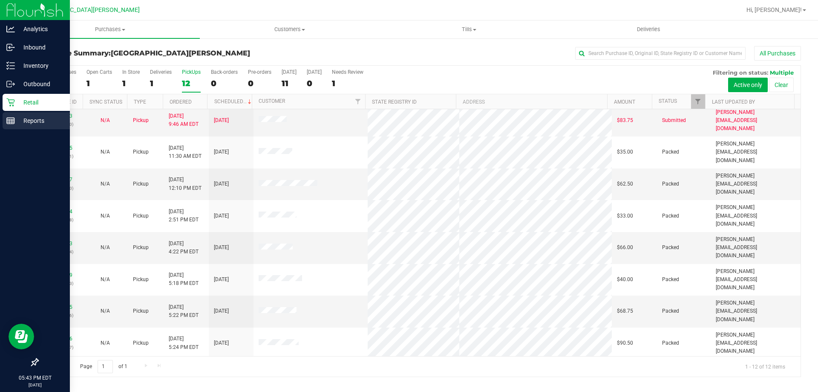
click at [12, 125] on div "Reports" at bounding box center [36, 120] width 67 height 17
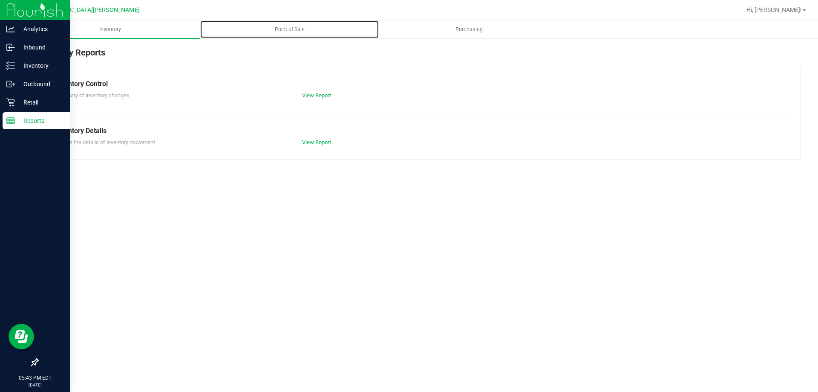
click at [295, 29] on span "Point of Sale" at bounding box center [289, 30] width 53 height 8
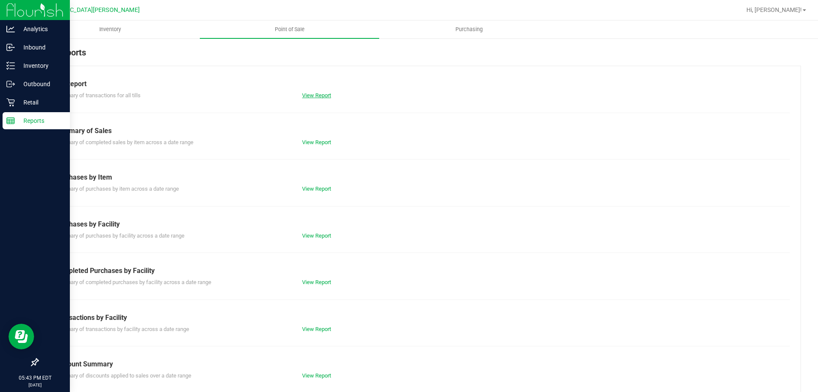
click at [312, 93] on link "View Report" at bounding box center [316, 95] width 29 height 6
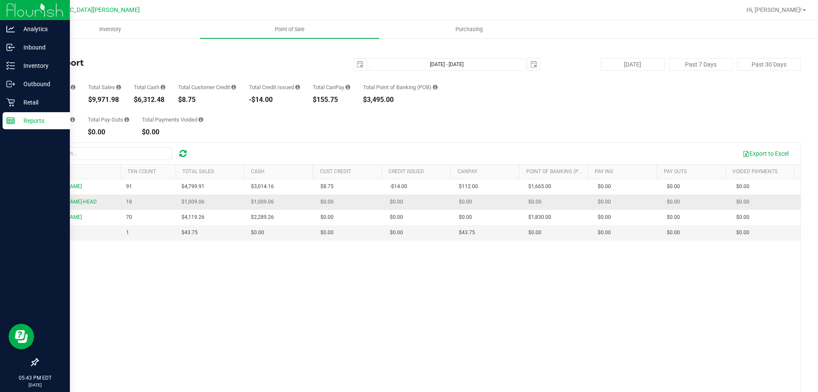
click at [265, 202] on span "$1,009.06" at bounding box center [262, 202] width 23 height 8
